Goal: Transaction & Acquisition: Purchase product/service

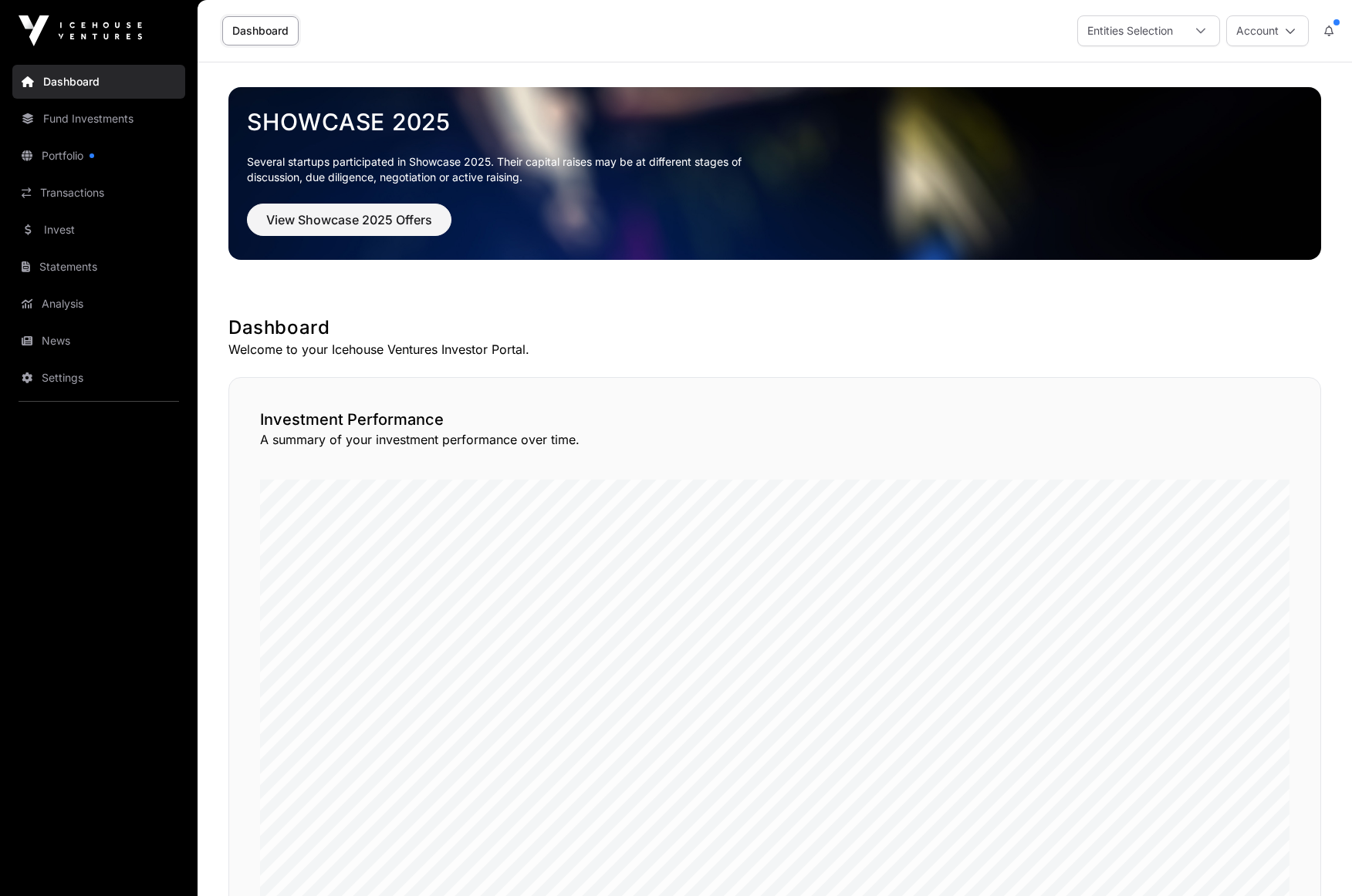
click at [72, 163] on link "Portfolio" at bounding box center [98, 156] width 173 height 34
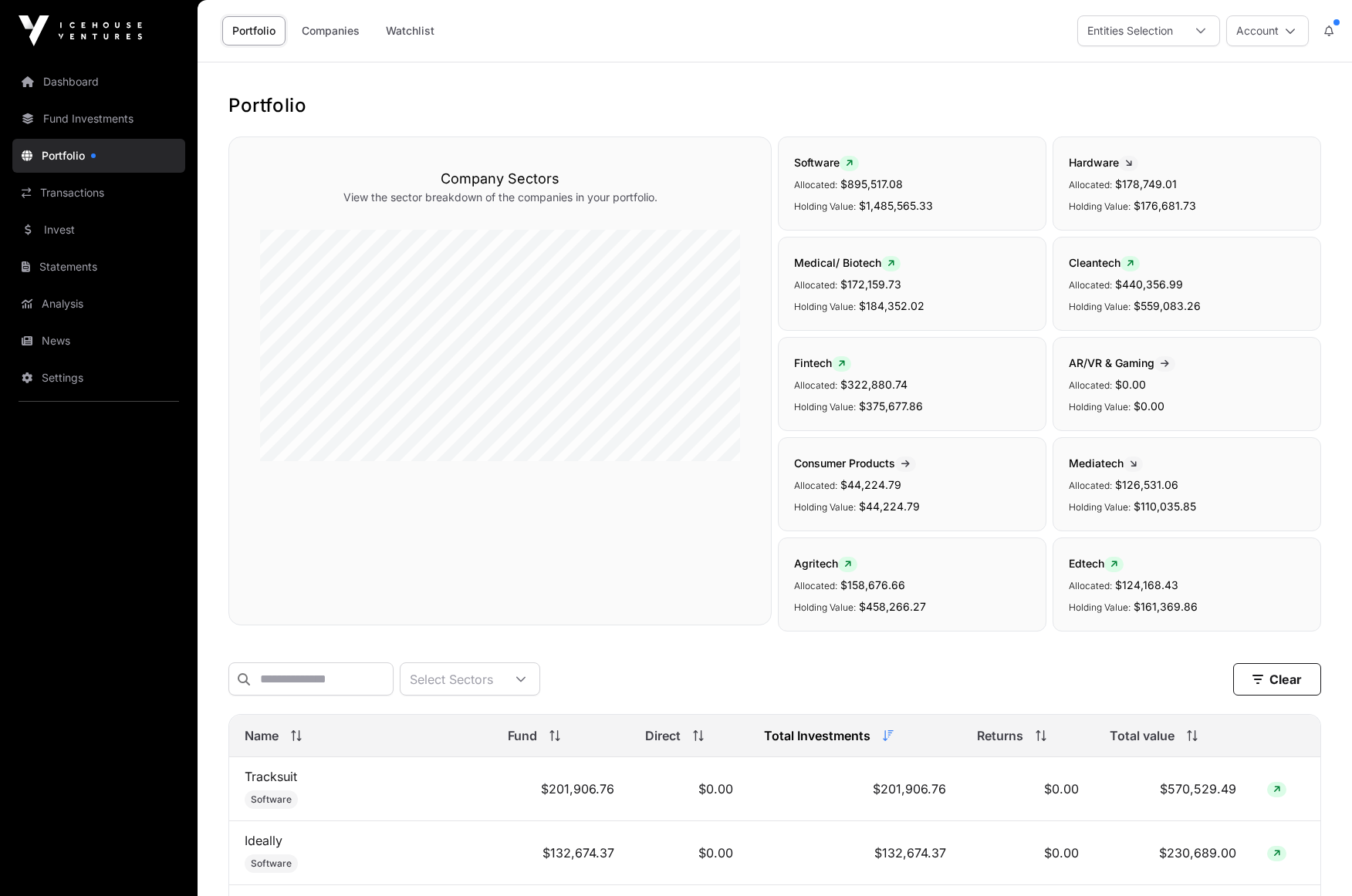
click at [42, 79] on link "Dashboard" at bounding box center [98, 82] width 173 height 34
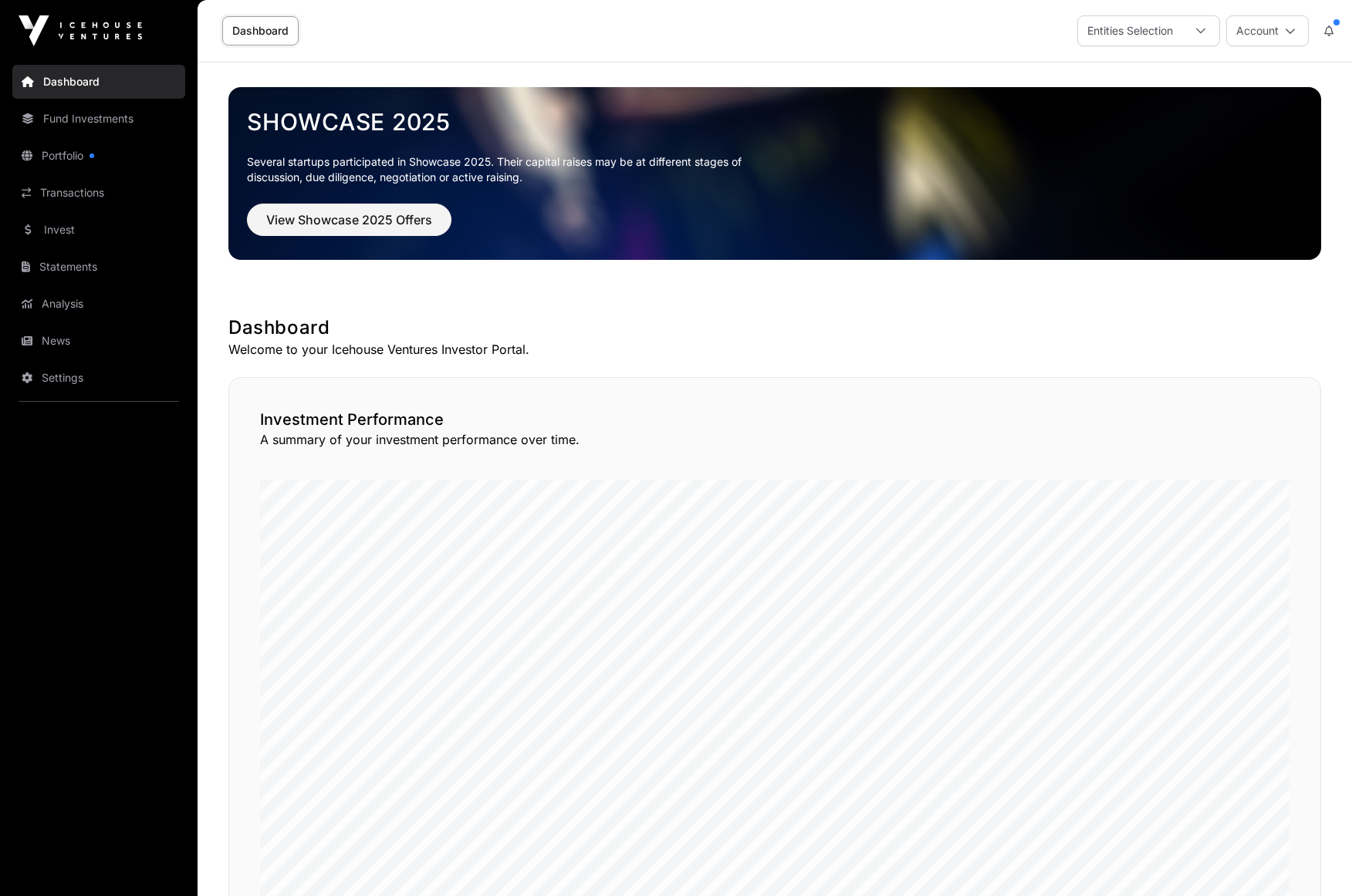
click at [61, 225] on link "Invest" at bounding box center [98, 230] width 173 height 34
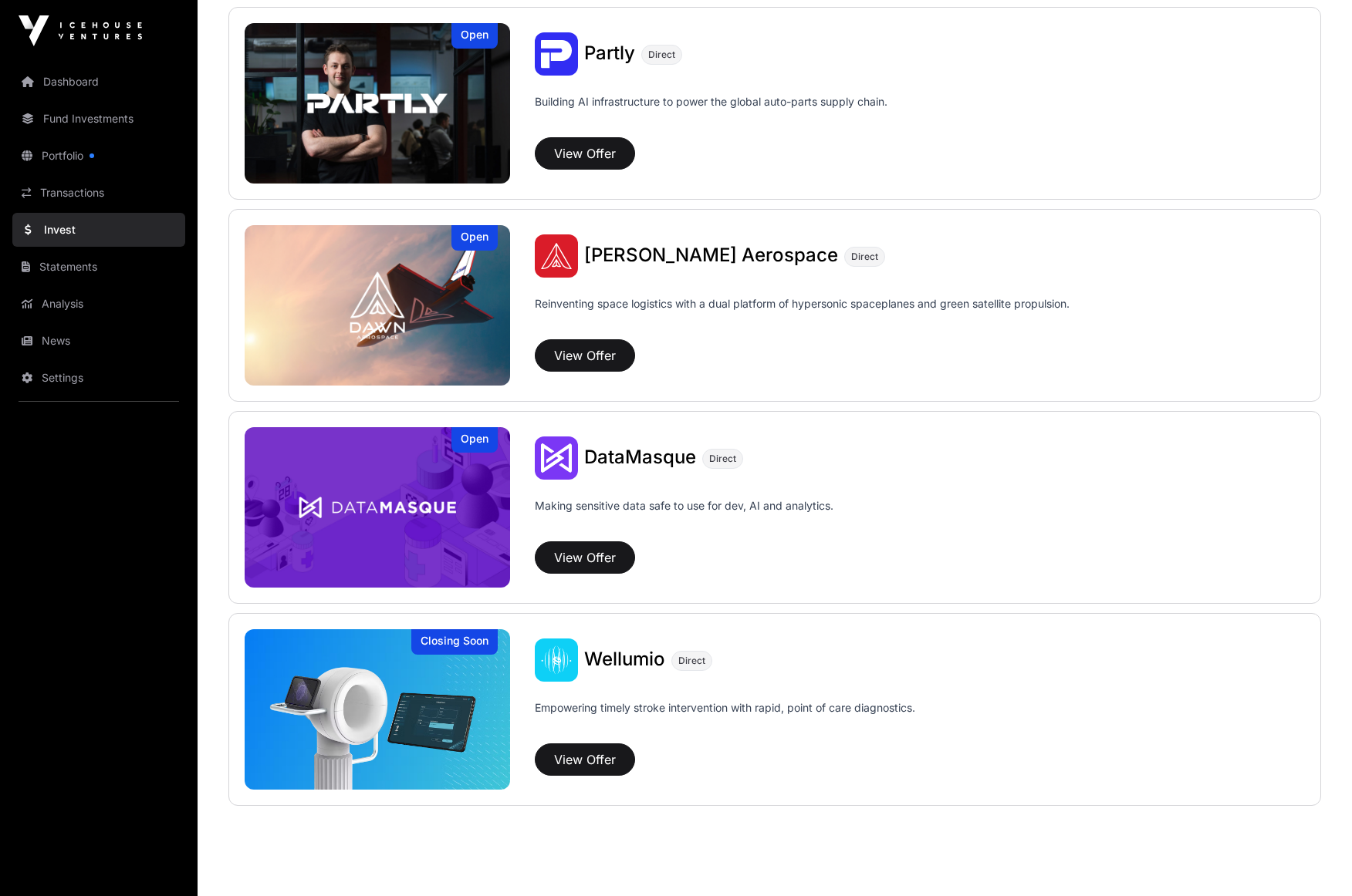
scroll to position [1437, 0]
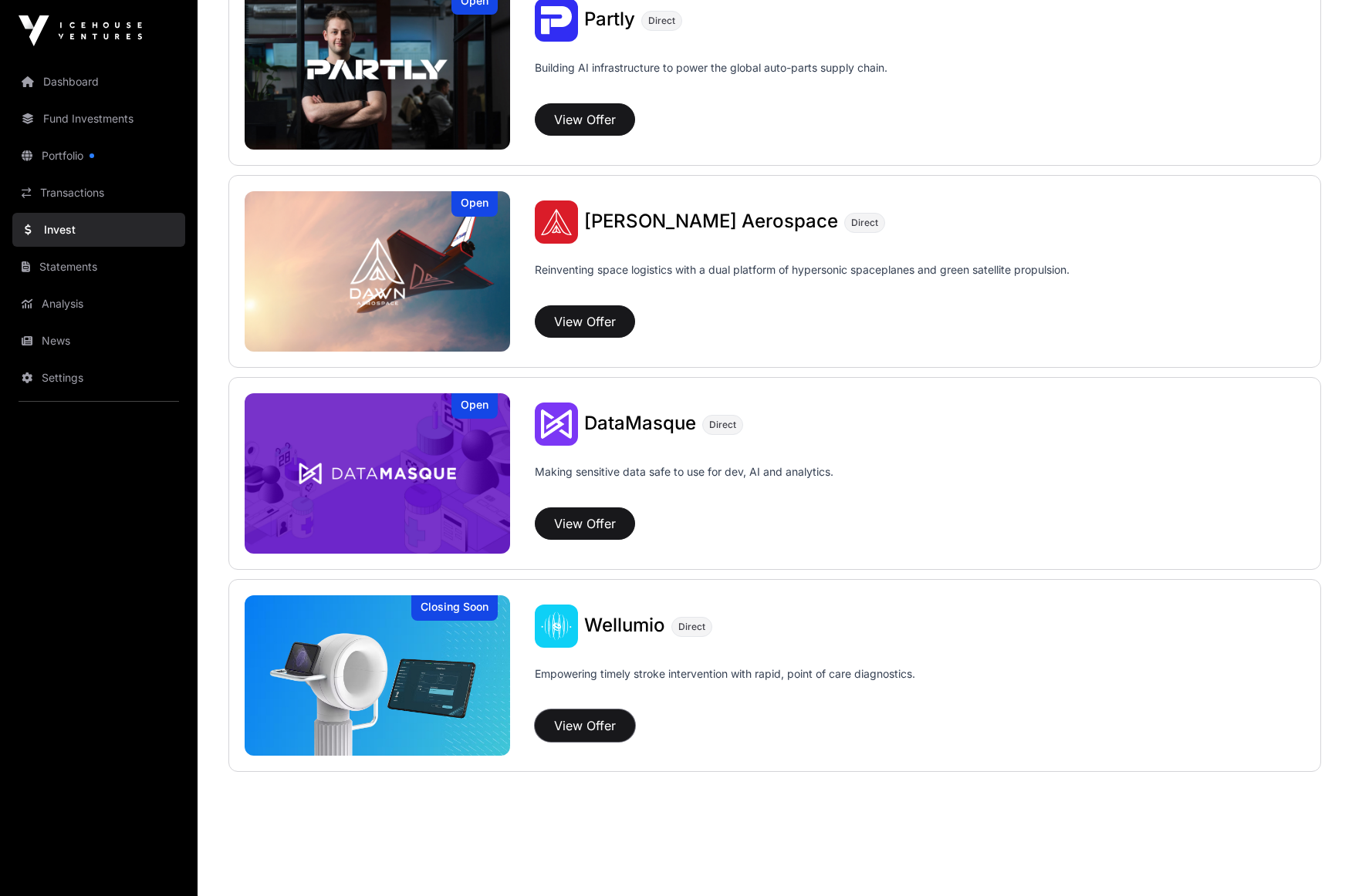
click at [597, 718] on button "View Offer" at bounding box center [585, 725] width 101 height 33
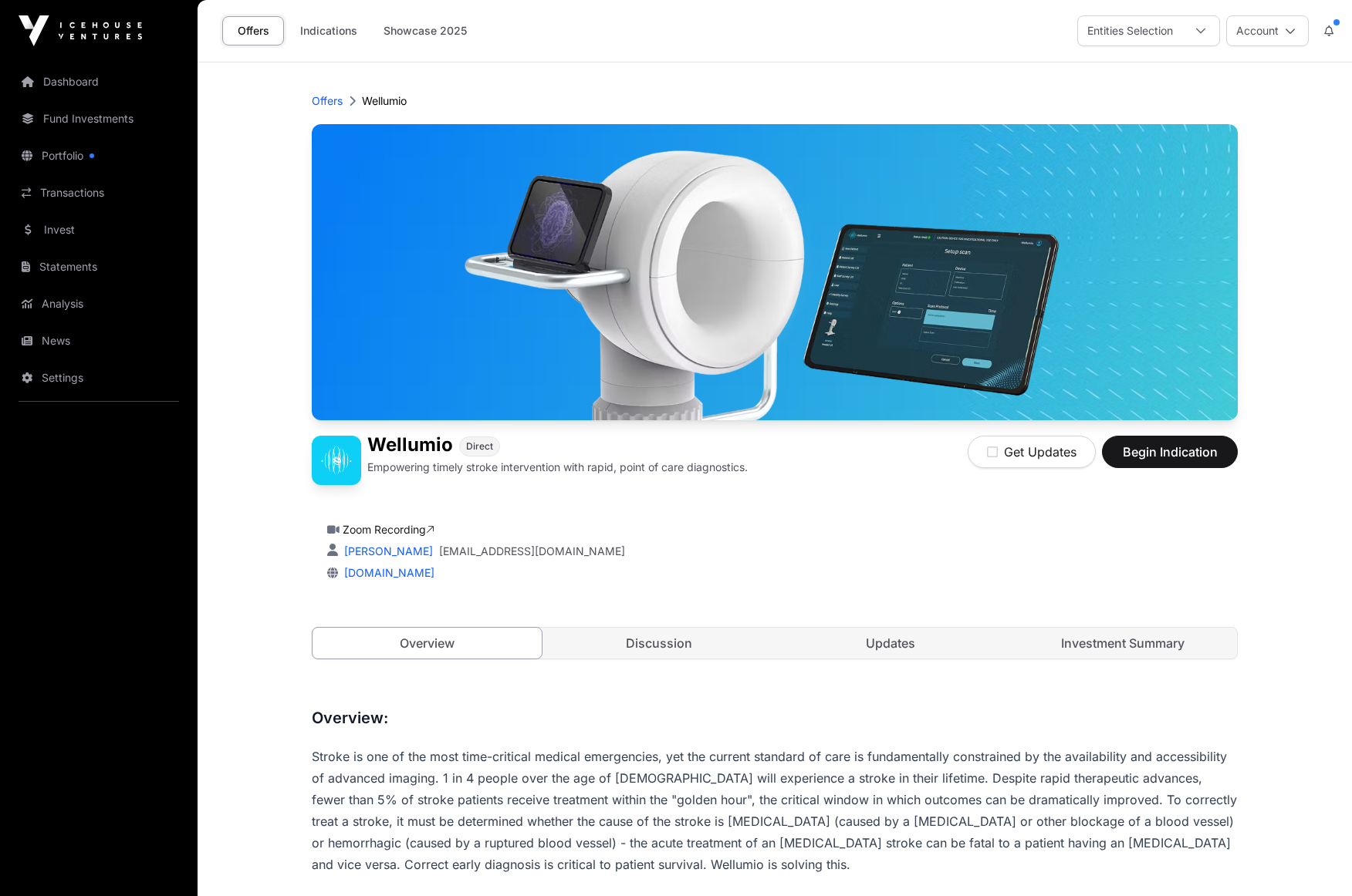
click at [671, 646] on link "Discussion" at bounding box center [659, 643] width 229 height 31
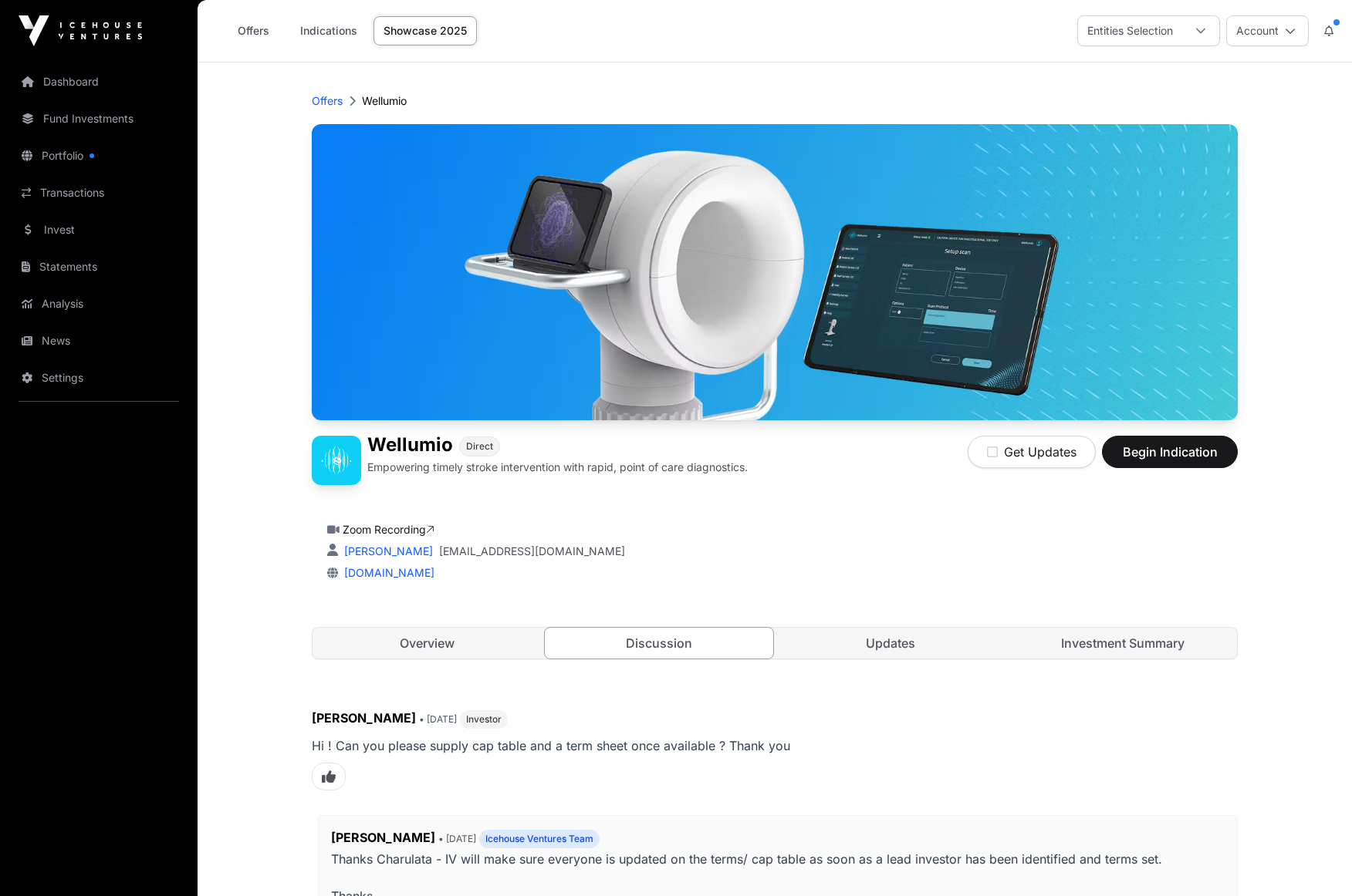
click at [894, 645] on link "Updates" at bounding box center [891, 643] width 229 height 31
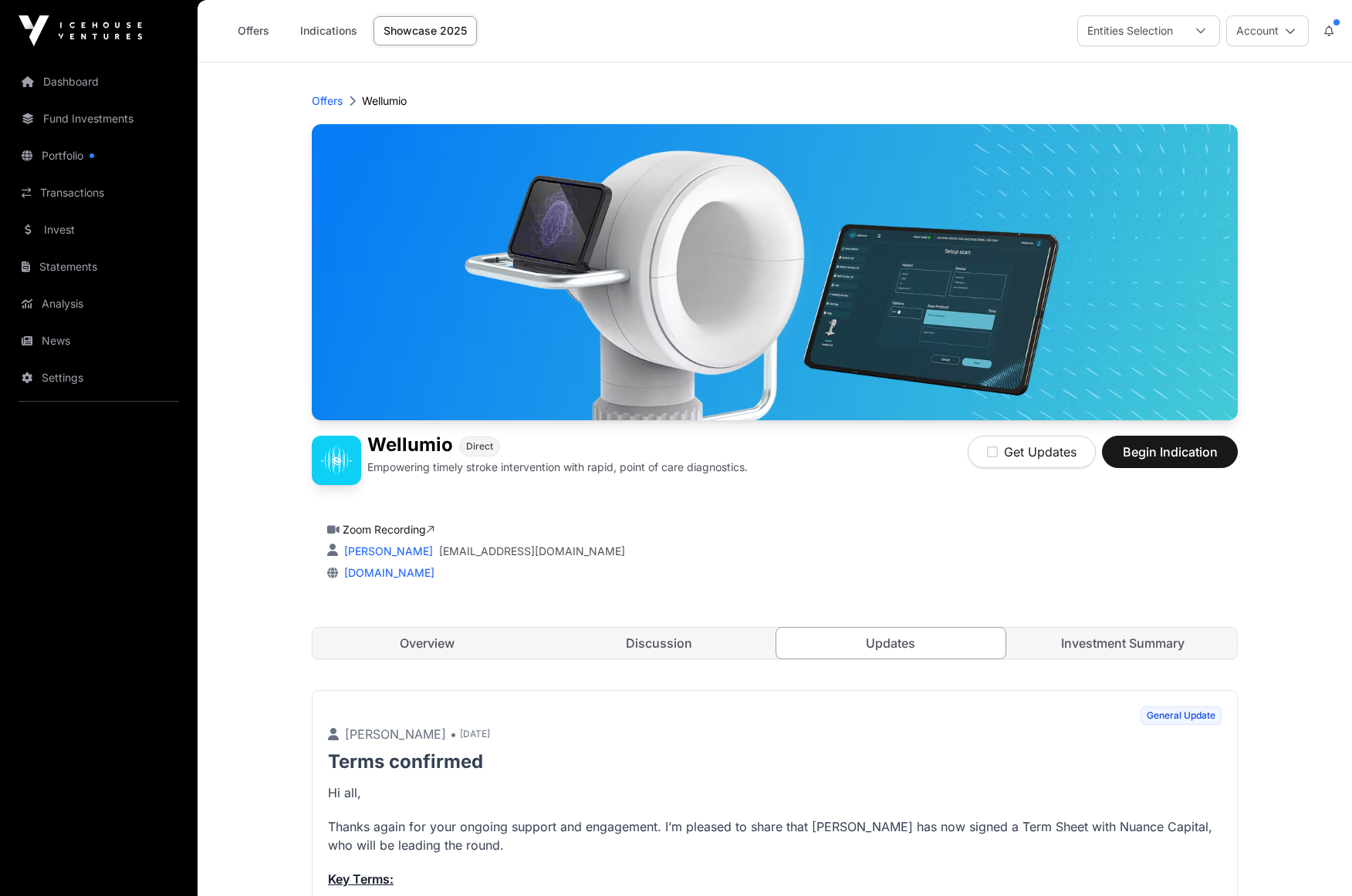
scroll to position [231, 0]
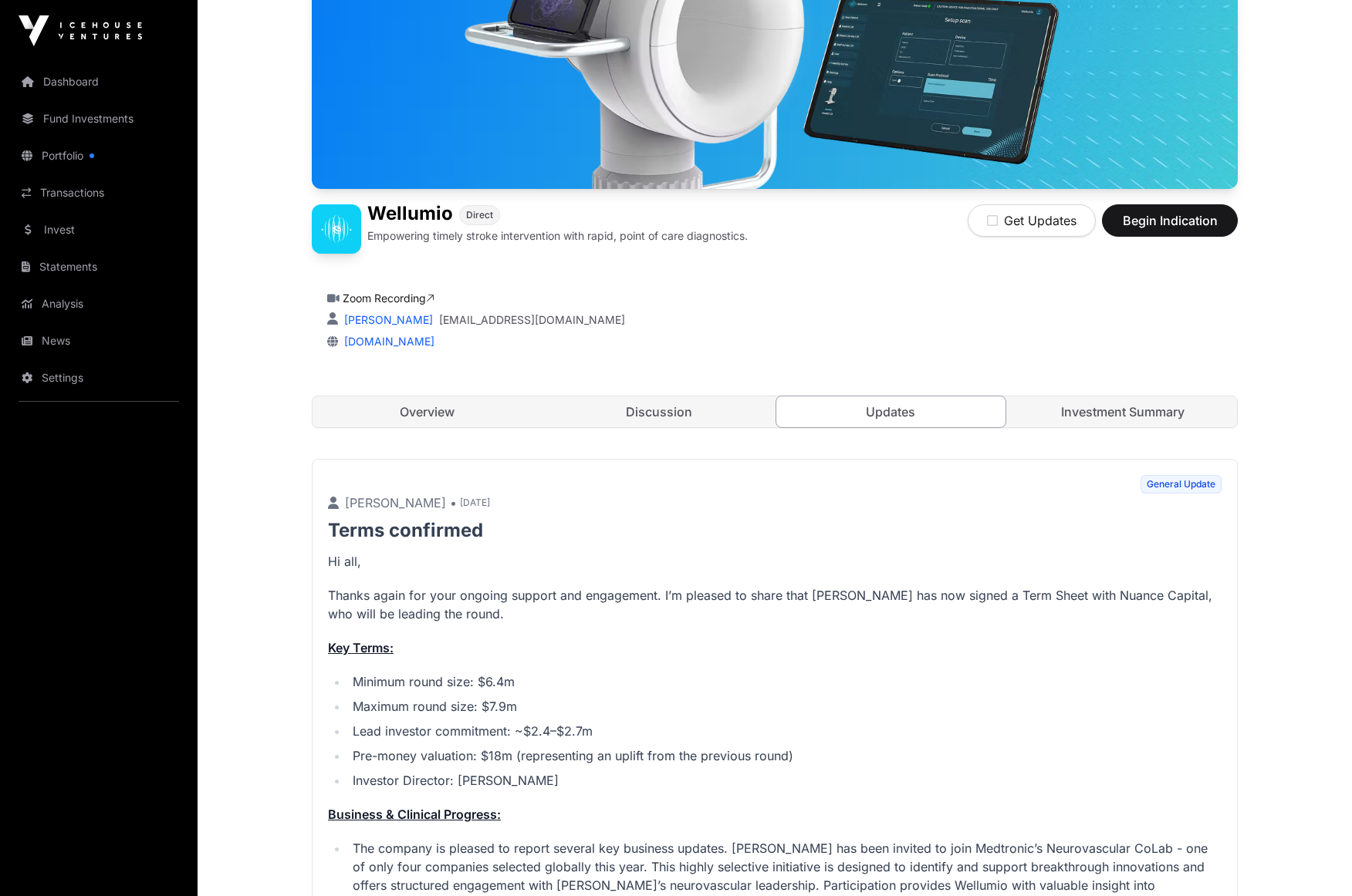
click at [1105, 406] on link "Investment Summary" at bounding box center [1124, 411] width 229 height 31
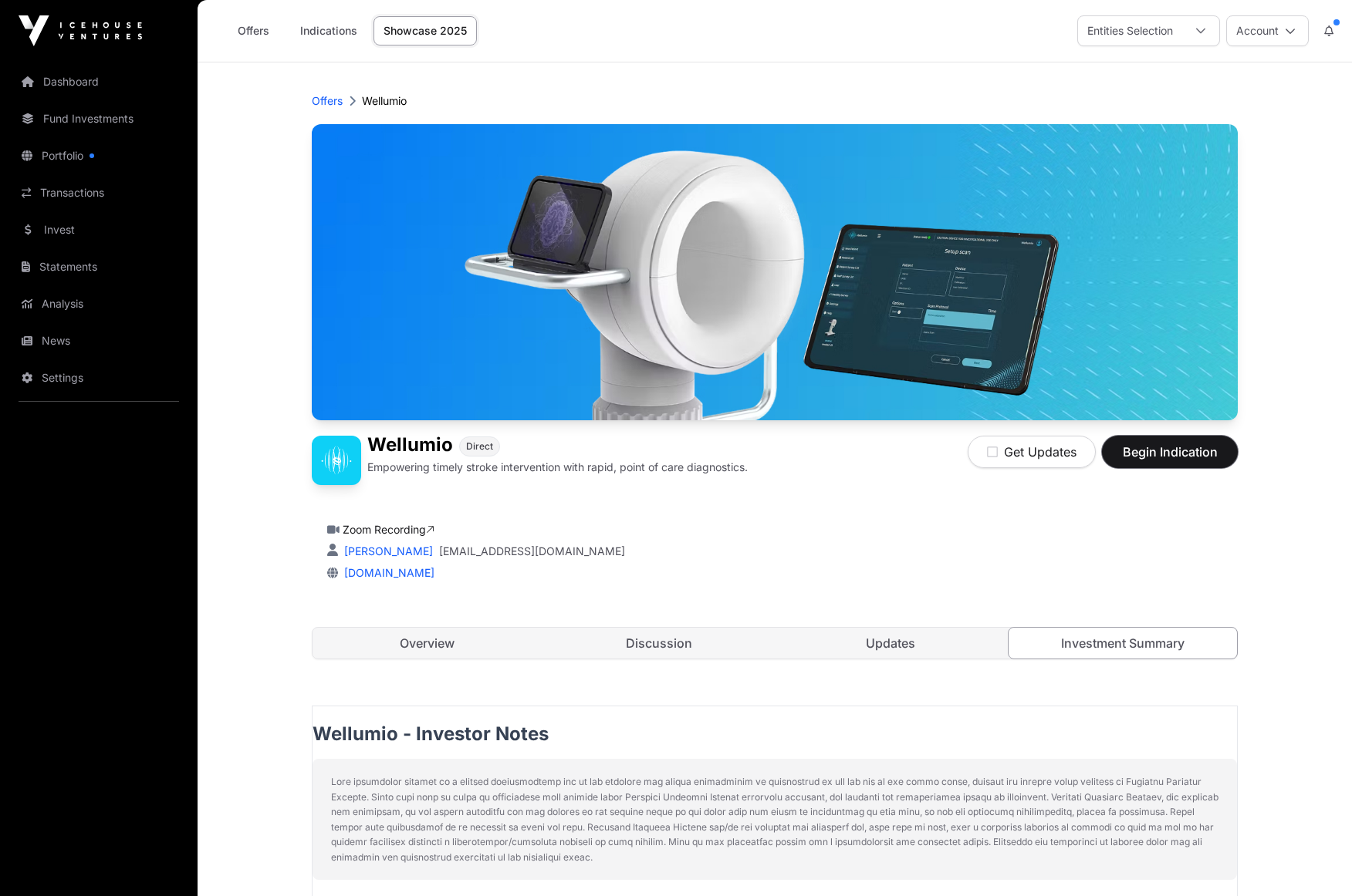
click at [1174, 454] on span "Begin Indication" at bounding box center [1170, 451] width 97 height 19
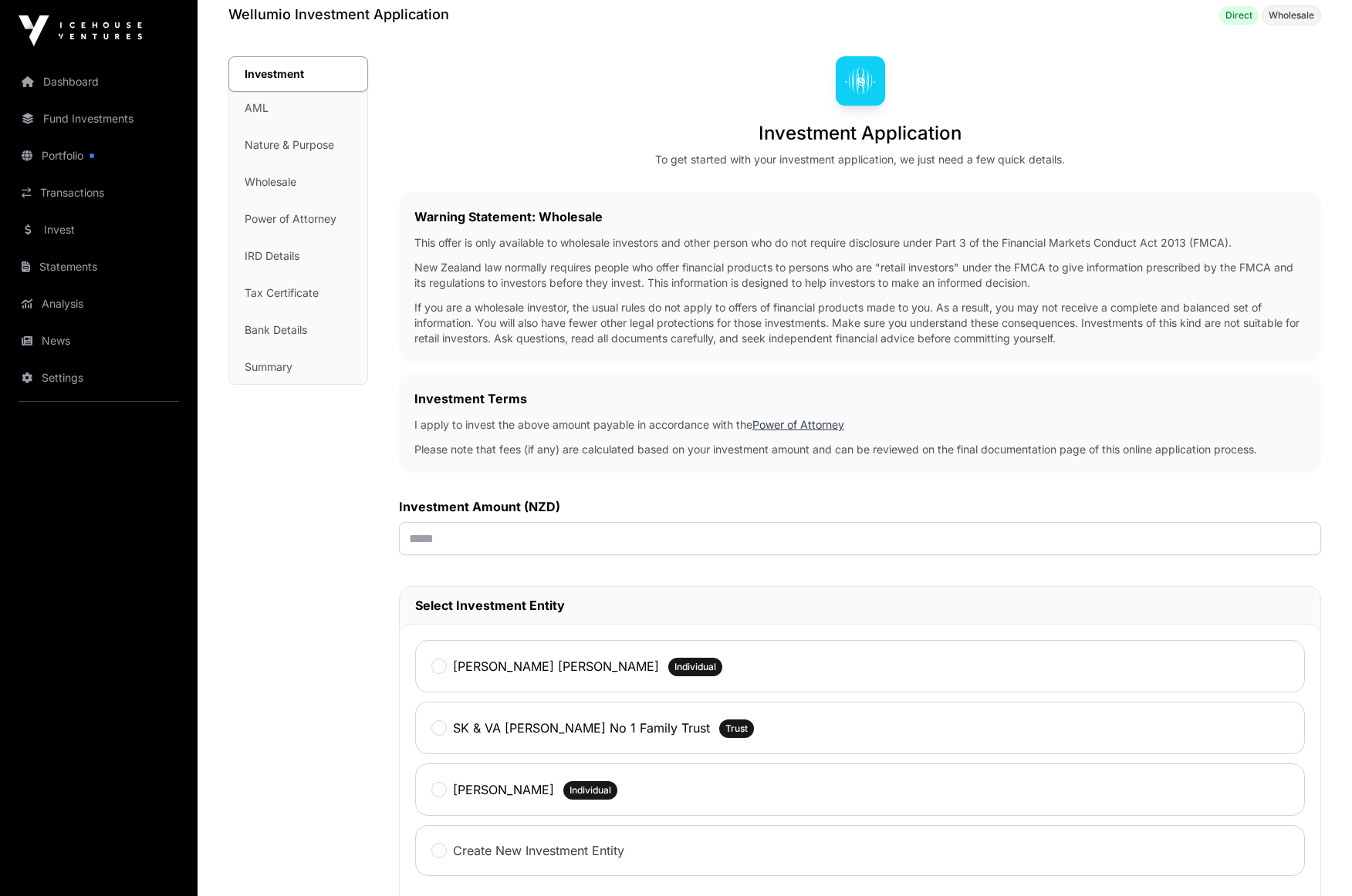
scroll to position [77, 0]
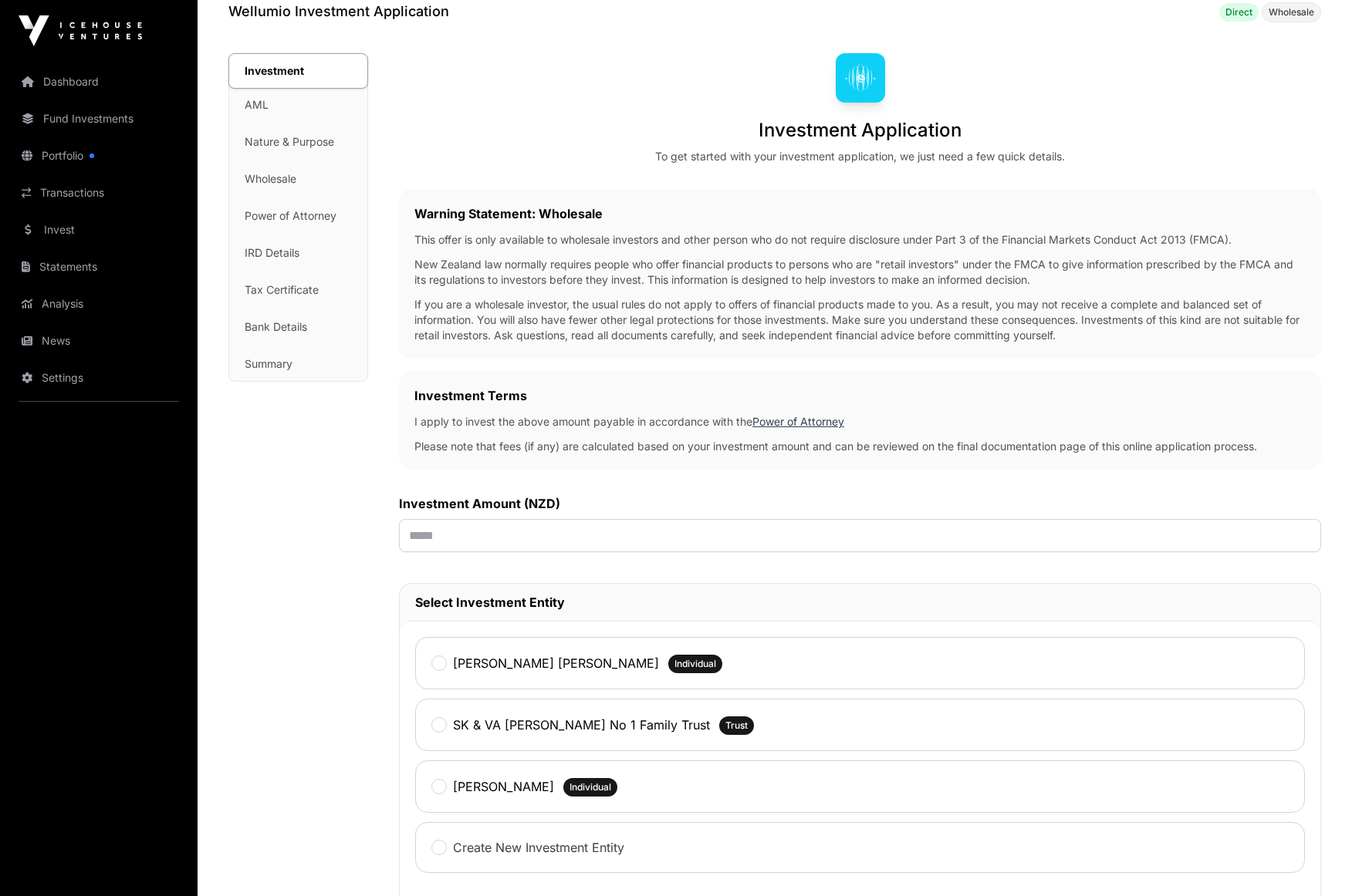
click at [255, 98] on div "Investment AML Nature & Purpose Wholesale Power of Attorney IRD Details Tax Cer…" at bounding box center [298, 217] width 138 height 327
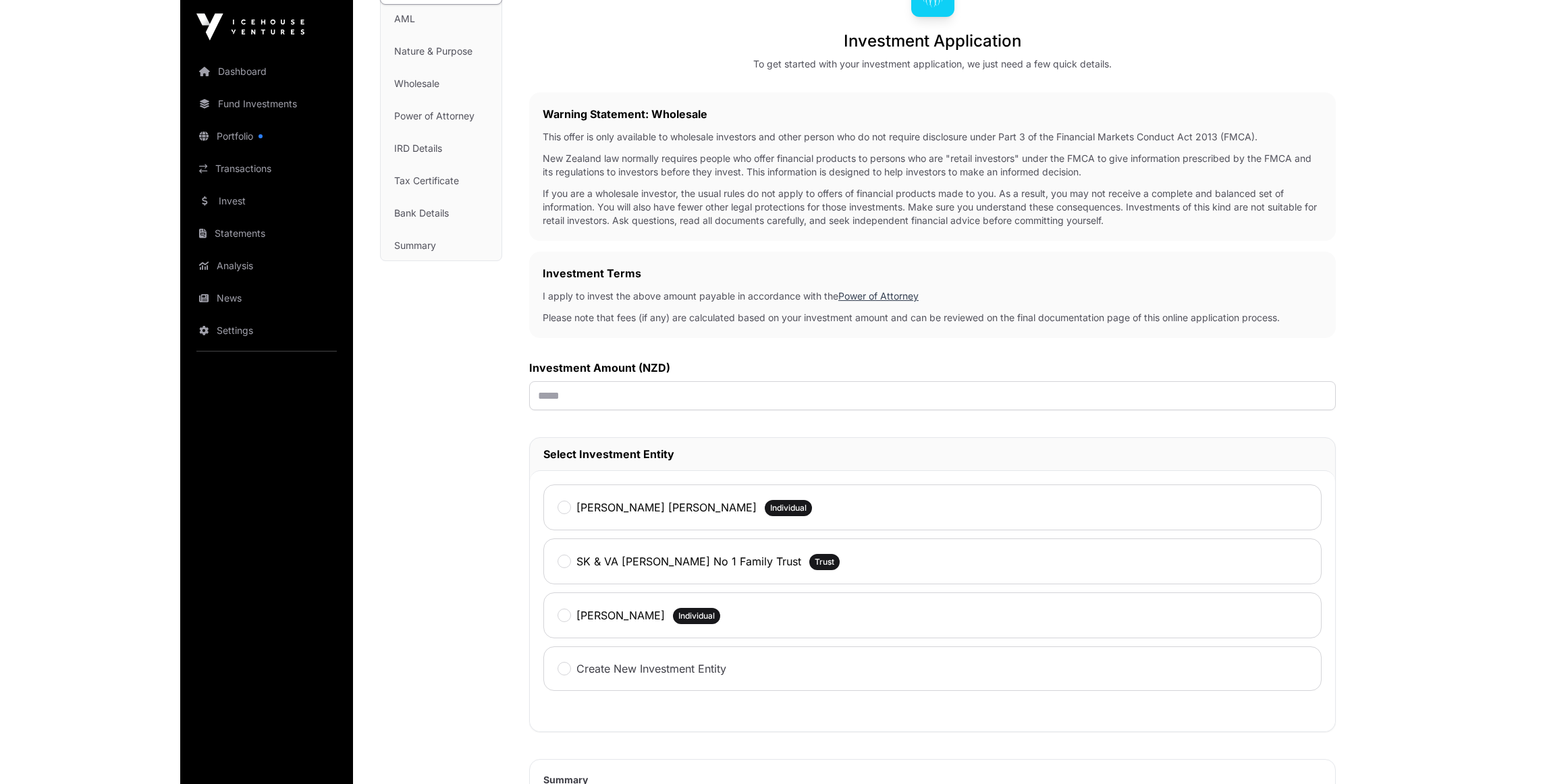
scroll to position [202, 0]
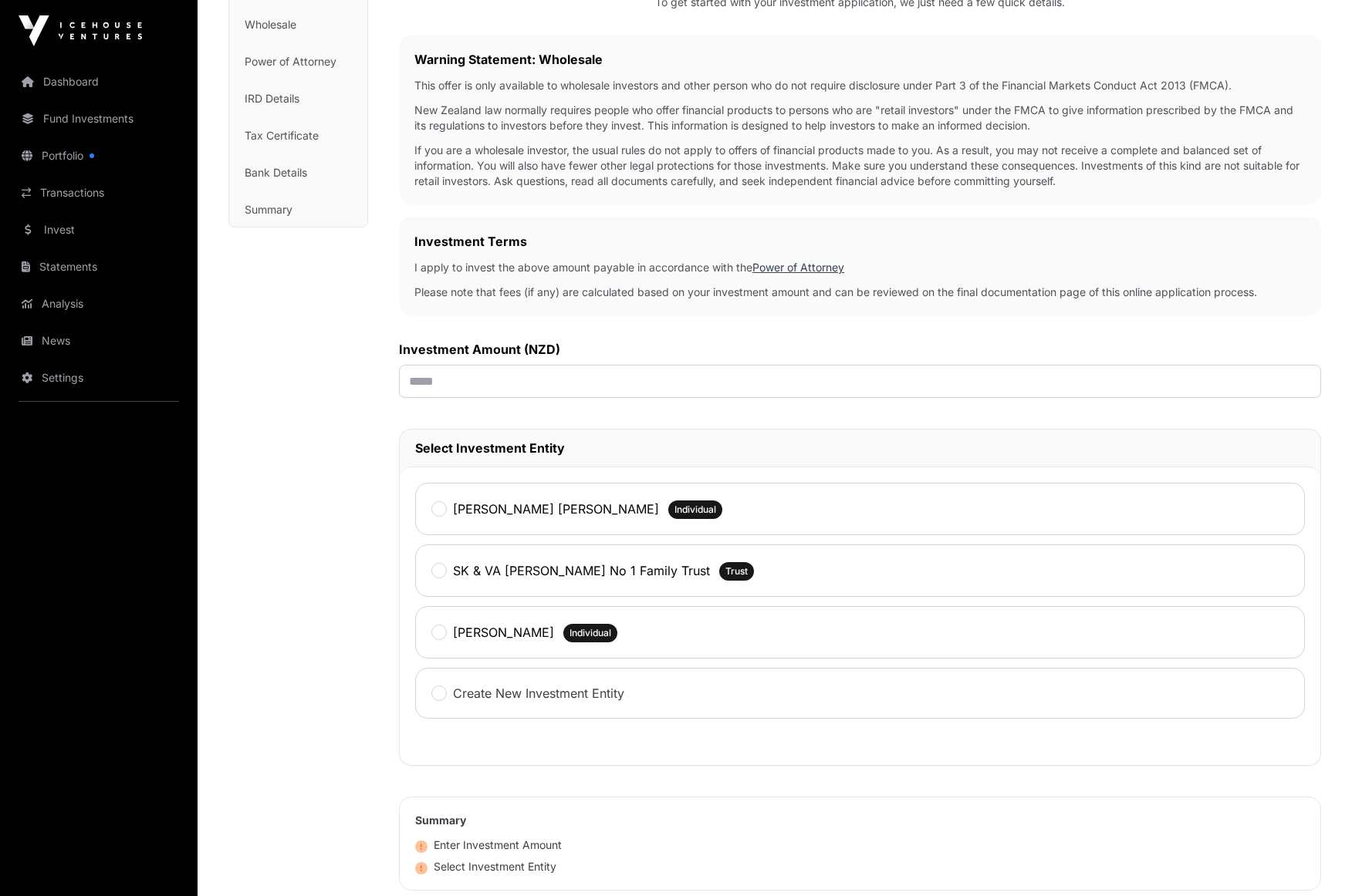
click at [346, 496] on div "Investment AML Nature & Purpose Wholesale Power of Attorney IRD Details Tax Cer…" at bounding box center [297, 510] width 139 height 1222
click at [344, 515] on div "Investment AML Nature & Purpose Wholesale Power of Attorney IRD Details Tax Cer…" at bounding box center [297, 510] width 139 height 1222
